Goal: Task Accomplishment & Management: Manage account settings

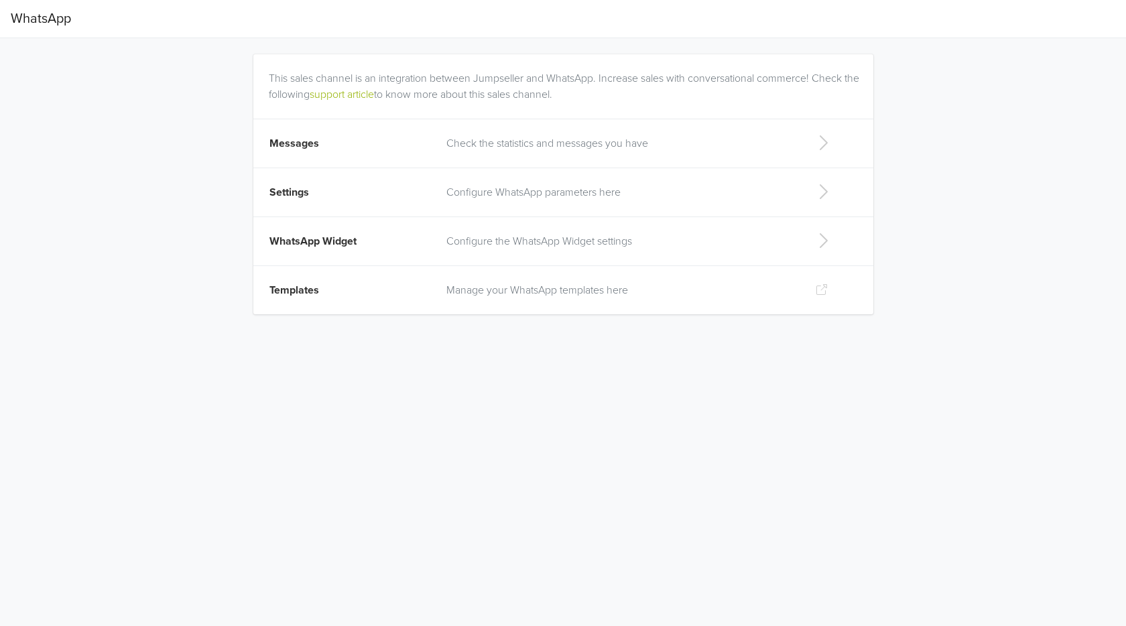
click at [567, 138] on p "Check the statistics and messages you have" at bounding box center [619, 143] width 347 height 16
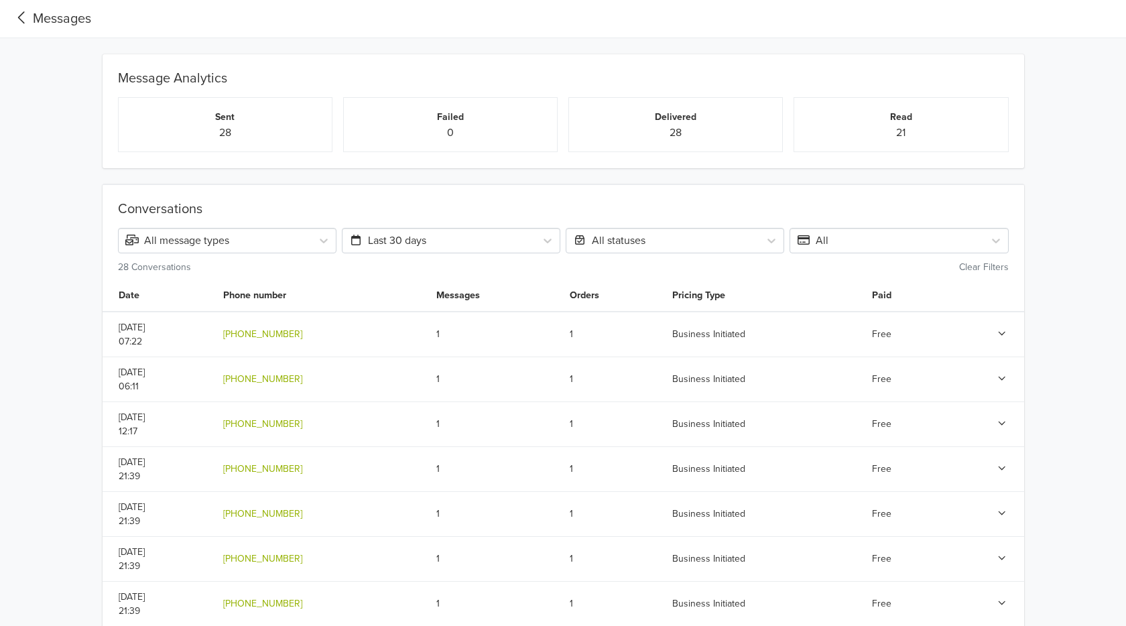
click at [82, 18] on div "Messages" at bounding box center [51, 19] width 80 height 20
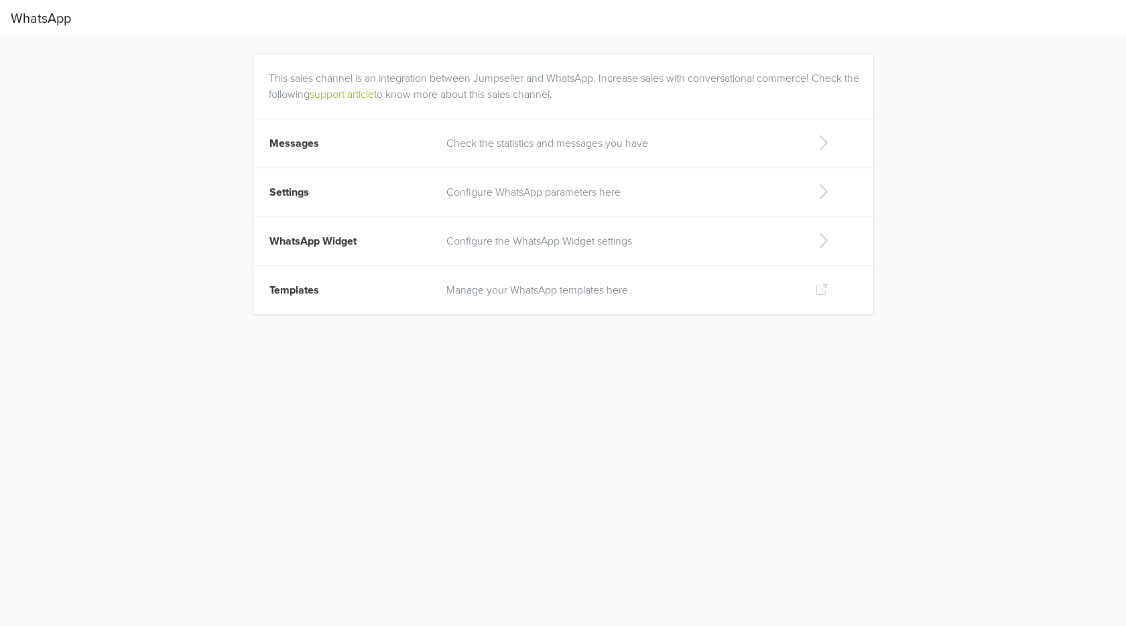
click at [607, 201] on td "Configure WhatsApp parameters here" at bounding box center [619, 192] width 363 height 49
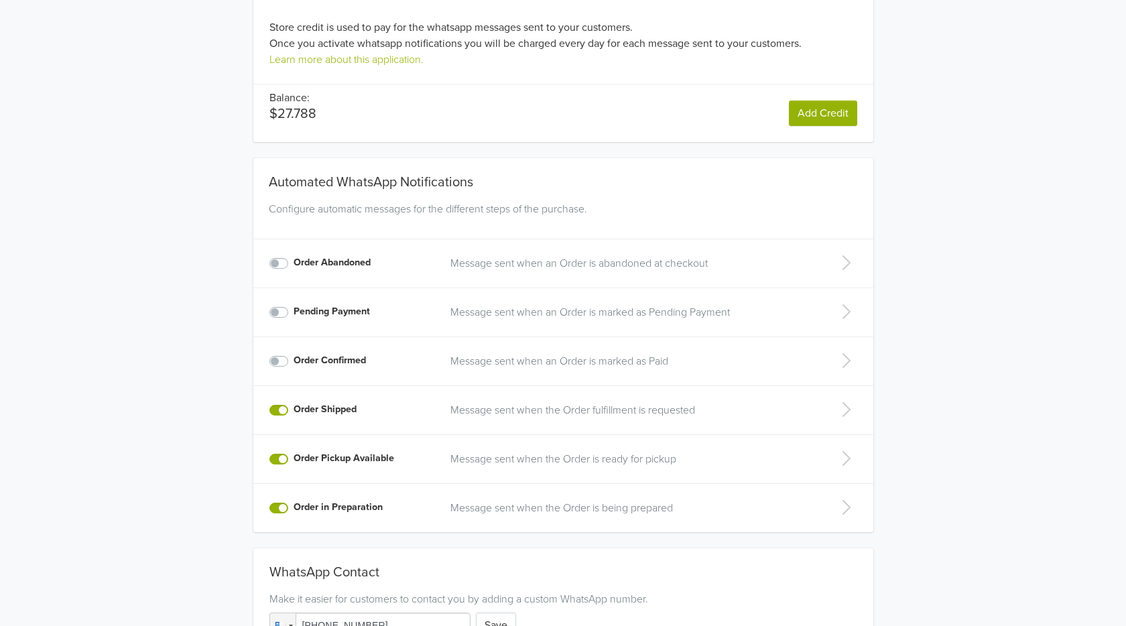
scroll to position [190, 0]
